Goal: Ask a question

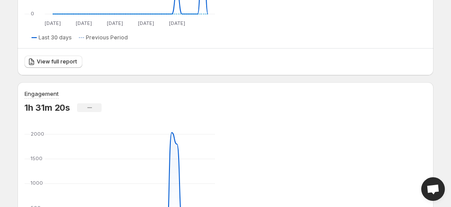
scroll to position [380, 0]
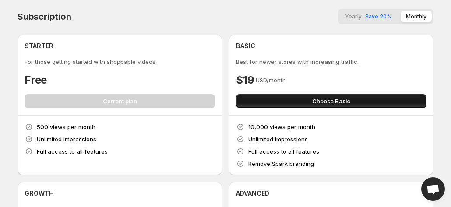
click at [312, 106] on span "Choose Basic" at bounding box center [331, 101] width 38 height 9
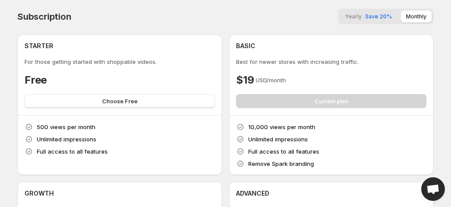
click at [434, 189] on span "Open chat" at bounding box center [433, 190] width 14 height 11
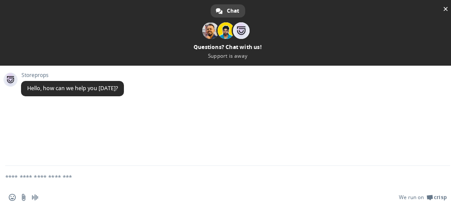
click at [51, 177] on textarea "Compose your message..." at bounding box center [217, 177] width 424 height 22
type textarea "**********"
click at [437, 177] on span "Send" at bounding box center [440, 177] width 7 height 7
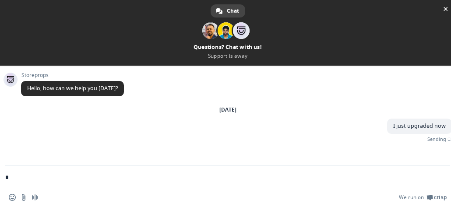
type textarea "*"
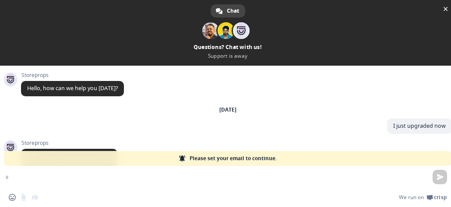
scroll to position [49, 0]
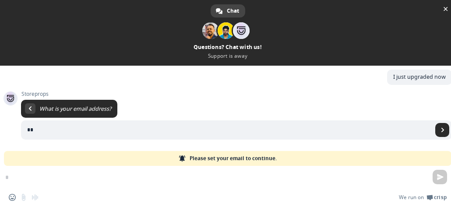
type input "*"
type input "**********"
click at [441, 128] on span "Send" at bounding box center [443, 130] width 4 height 4
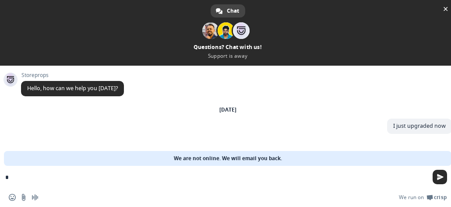
scroll to position [0, 0]
type textarea "**********"
click at [442, 176] on span "Send" at bounding box center [440, 177] width 7 height 7
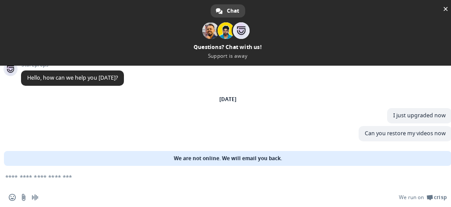
scroll to position [11, 0]
click at [446, 7] on span "Close chat" at bounding box center [446, 9] width 4 height 6
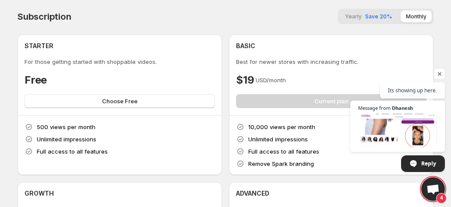
click at [440, 193] on span "Open chat" at bounding box center [433, 190] width 14 height 11
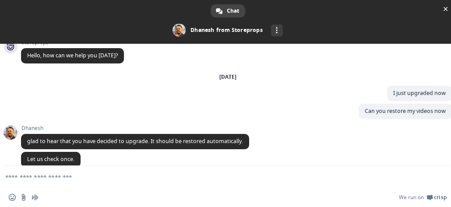
scroll to position [96, 0]
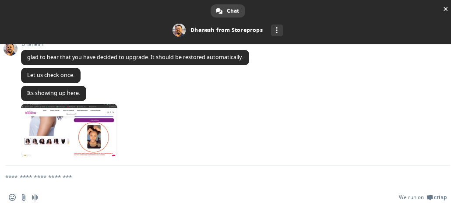
click at [44, 177] on textarea "Compose your message..." at bounding box center [217, 177] width 424 height 22
type textarea "*"
click at [15, 175] on textarea "Compose your message..." at bounding box center [217, 177] width 424 height 22
type textarea "**"
click at [438, 181] on span "Send" at bounding box center [440, 177] width 14 height 14
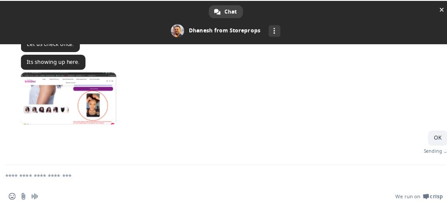
scroll to position [118, 0]
